Goal: Navigation & Orientation: Find specific page/section

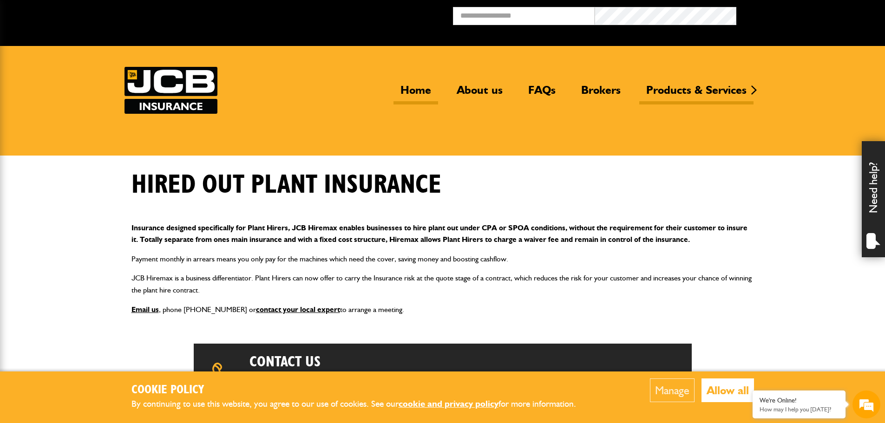
click at [426, 97] on link "Home" at bounding box center [415, 93] width 45 height 21
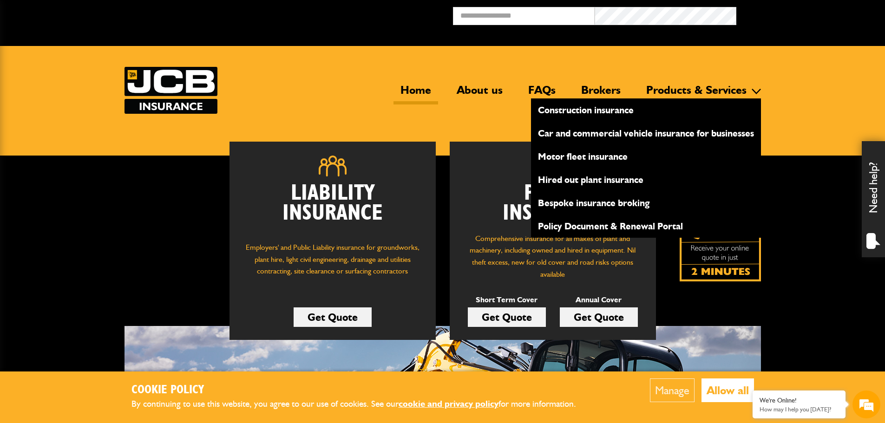
click at [642, 223] on link "Policy Document & Renewal Portal" at bounding box center [646, 226] width 230 height 16
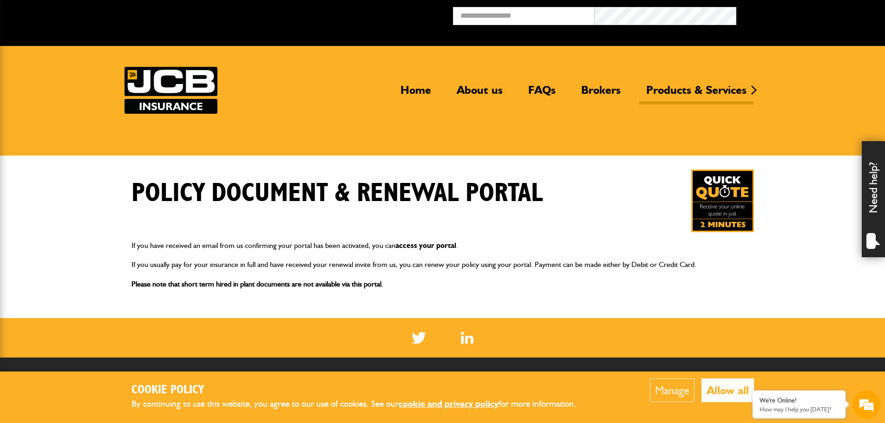
click at [434, 243] on link "access your portal" at bounding box center [425, 245] width 61 height 9
